Goal: Task Accomplishment & Management: Manage account settings

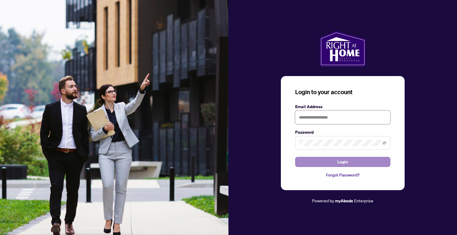
type input "**********"
click at [342, 161] on span "Login" at bounding box center [342, 162] width 11 height 10
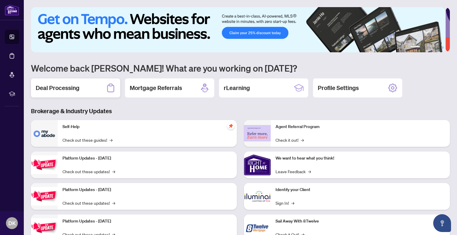
click at [65, 86] on h2 "Deal Processing" at bounding box center [58, 88] width 44 height 8
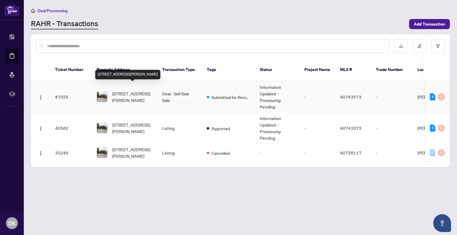
click at [120, 90] on span "[STREET_ADDRESS][PERSON_NAME]" at bounding box center [132, 96] width 40 height 13
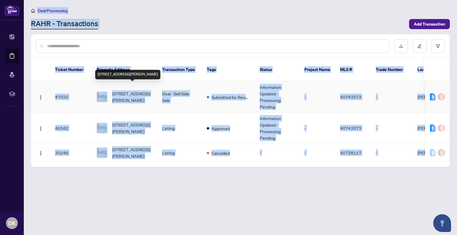
click at [120, 87] on main "Deal Processing [PERSON_NAME] - Transactions Add Transaction Ticket Number Prop…" at bounding box center [240, 117] width 433 height 235
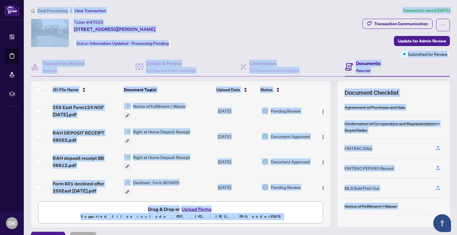
click at [282, 38] on div "Ticket #: 47555 [STREET_ADDRESS][PERSON_NAME] Status: Information Updated - Pro…" at bounding box center [195, 33] width 329 height 29
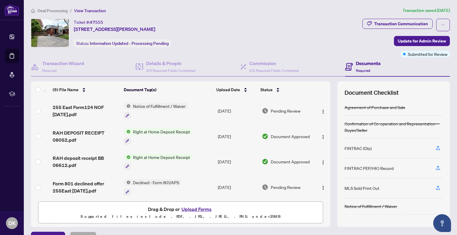
click at [362, 71] on span "Required" at bounding box center [363, 70] width 14 height 4
click at [359, 62] on h4 "Documents" at bounding box center [368, 63] width 25 height 7
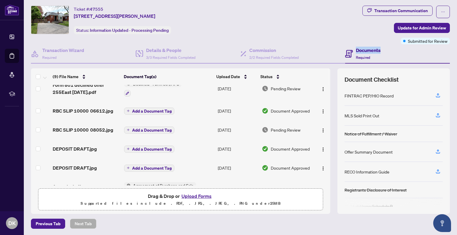
scroll to position [73, 0]
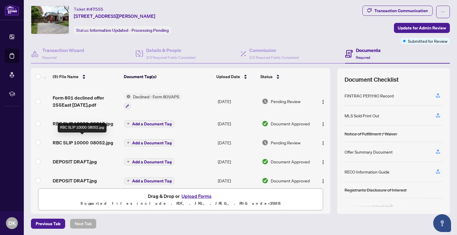
click at [79, 141] on span "RBC SLIP 10000 08052.jpg" at bounding box center [83, 142] width 61 height 7
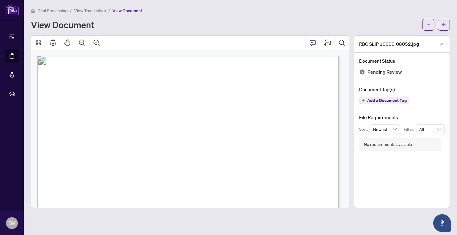
click at [88, 9] on span "View Transaction" at bounding box center [90, 10] width 32 height 5
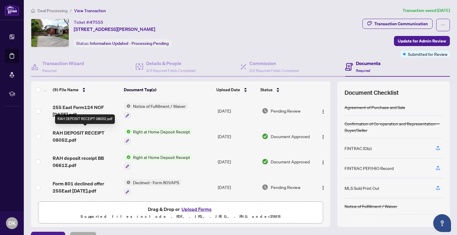
click at [64, 131] on span "RAH DEPOSIT RECEIPT 08052.pdf" at bounding box center [86, 136] width 67 height 14
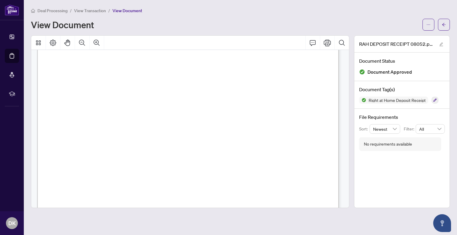
scroll to position [36, 0]
click at [268, 24] on div "View Document" at bounding box center [225, 25] width 388 height 10
click at [94, 10] on span "View Transaction" at bounding box center [90, 10] width 32 height 5
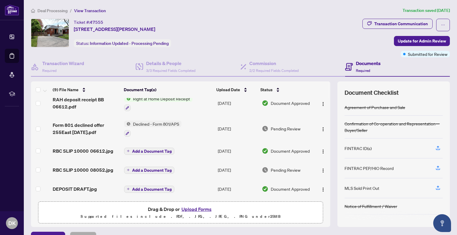
scroll to position [59, 0]
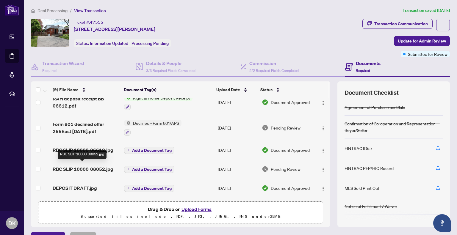
click at [74, 166] on span "RBC SLIP 10000 08052.jpg" at bounding box center [83, 169] width 61 height 7
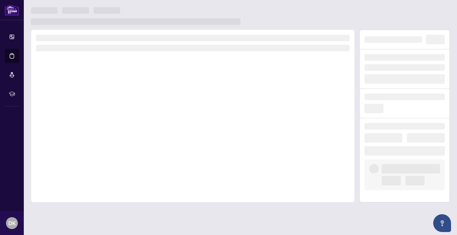
click at [74, 165] on div at bounding box center [193, 116] width 324 height 173
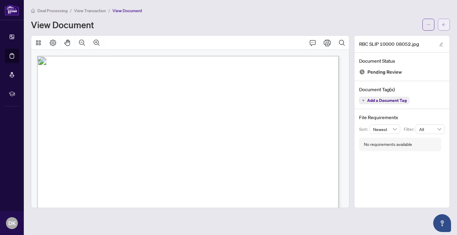
click at [443, 24] on icon "arrow-left" at bounding box center [444, 25] width 4 height 4
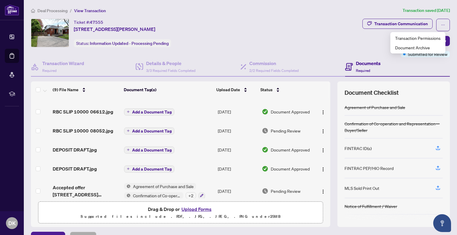
scroll to position [103, 0]
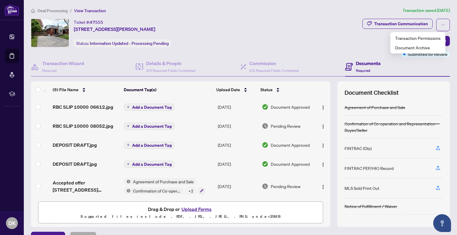
click at [143, 162] on span "Add a Document Tag" at bounding box center [152, 164] width 40 height 4
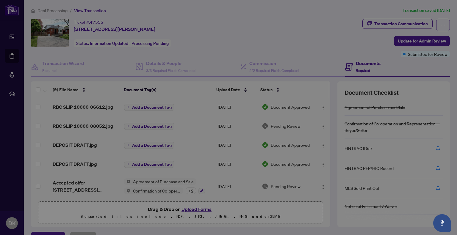
click at [143, 161] on div "Manage document tags Please browse the list or search to apply tags to: DEPOSIT…" at bounding box center [228, 117] width 457 height 235
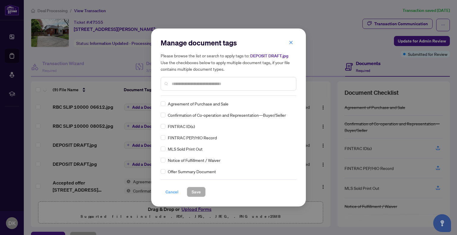
click at [170, 189] on span "Cancel" at bounding box center [171, 192] width 13 height 10
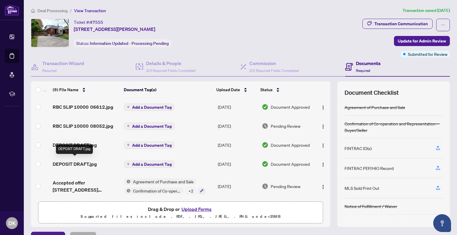
click at [84, 161] on span "DEPOSIT DRAFT.jpg" at bounding box center [75, 164] width 44 height 7
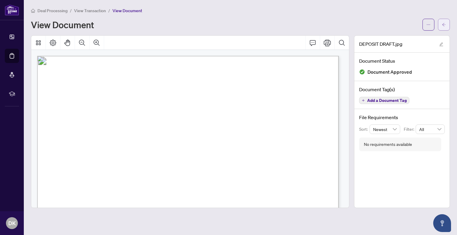
click at [442, 26] on icon "arrow-left" at bounding box center [444, 25] width 4 height 4
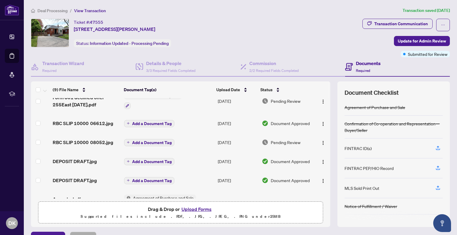
scroll to position [103, 0]
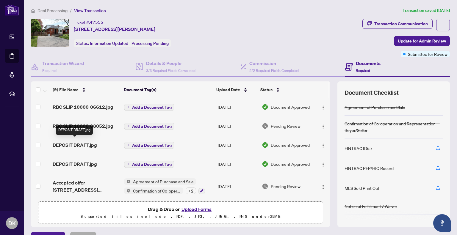
click at [84, 142] on span "DEPOSIT DRAFT.jpg" at bounding box center [75, 145] width 44 height 7
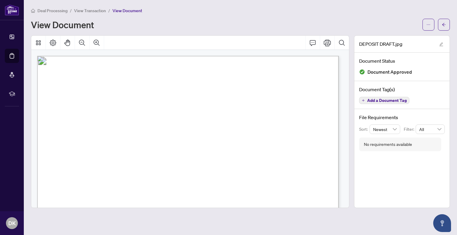
click at [86, 10] on span "View Transaction" at bounding box center [90, 10] width 32 height 5
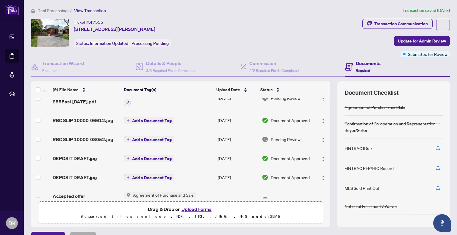
scroll to position [103, 0]
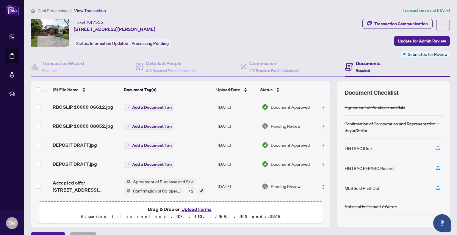
click at [128, 142] on button "Add a Document Tag" at bounding box center [149, 145] width 50 height 7
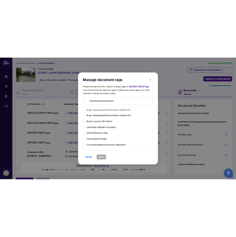
scroll to position [238, 0]
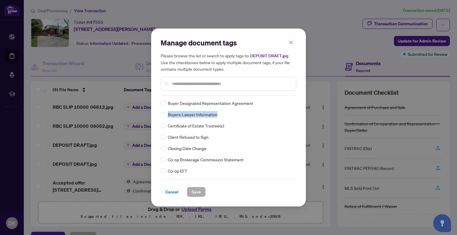
drag, startPoint x: 218, startPoint y: 114, endPoint x: 166, endPoint y: 113, distance: 51.8
click at [166, 113] on div "Buyers Lawyer Information" at bounding box center [227, 114] width 132 height 7
copy div "Buyers Lawyer Information"
click at [289, 42] on icon "close" at bounding box center [291, 42] width 4 height 4
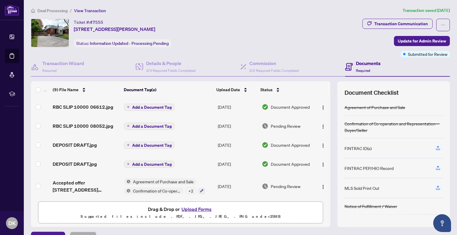
click at [193, 209] on button "Upload Forms" at bounding box center [197, 210] width 34 height 8
click at [188, 209] on button "Upload Forms" at bounding box center [197, 210] width 34 height 8
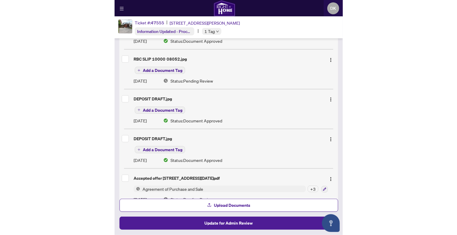
scroll to position [260, 0]
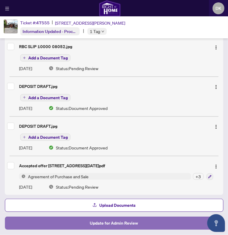
click at [112, 222] on span "Update for Admin Review" at bounding box center [114, 224] width 48 height 10
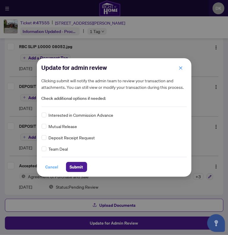
click at [51, 168] on span "Cancel" at bounding box center [52, 167] width 13 height 10
click at [51, 168] on div "Update for admin review Clicking submit will notify the admin team to review yo…" at bounding box center [114, 117] width 228 height 235
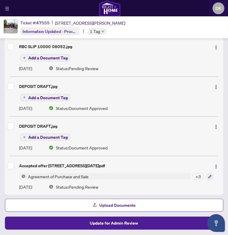
click at [107, 206] on span "Upload Documents" at bounding box center [118, 206] width 36 height 10
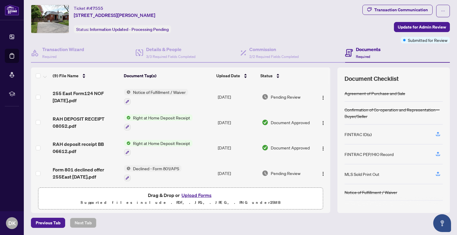
scroll to position [13, 0]
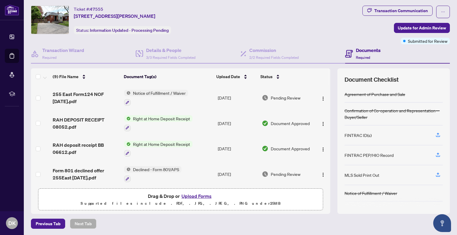
click at [193, 195] on button "Upload Forms" at bounding box center [197, 196] width 34 height 8
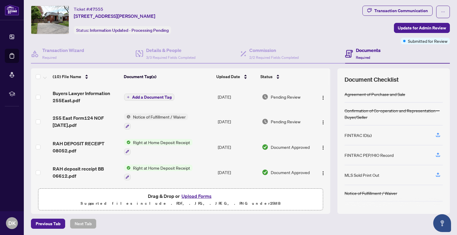
click at [142, 96] on span "Add a Document Tag" at bounding box center [152, 97] width 40 height 4
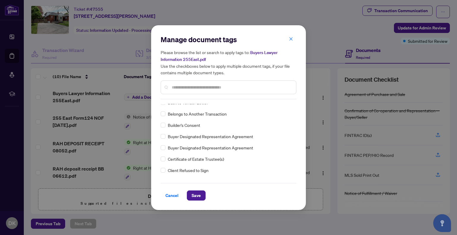
scroll to position [0, 0]
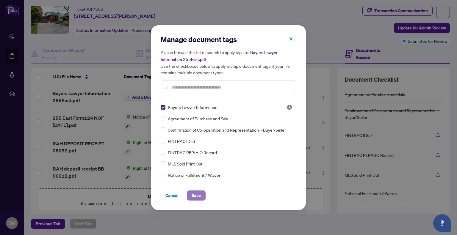
click at [197, 195] on span "Save" at bounding box center [196, 196] width 9 height 10
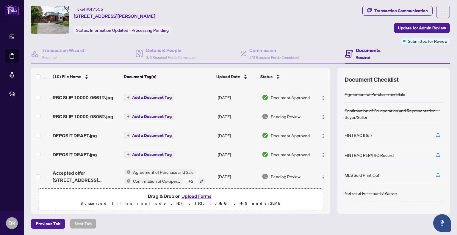
scroll to position [128, 0]
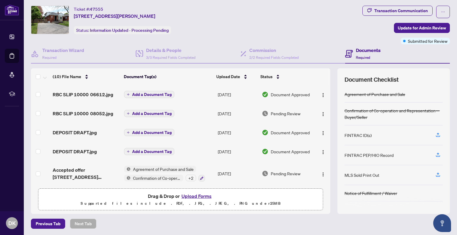
click at [127, 131] on icon "plus" at bounding box center [128, 132] width 3 height 3
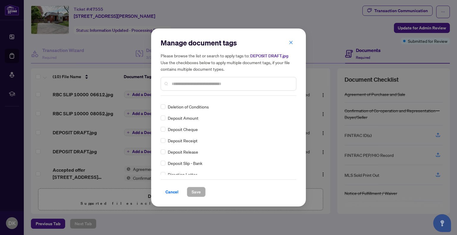
scroll to position [0, 0]
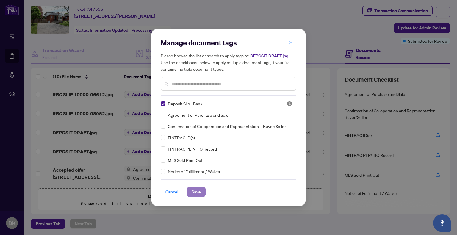
click at [197, 192] on span "Save" at bounding box center [196, 192] width 9 height 10
